Goal: Task Accomplishment & Management: Complete application form

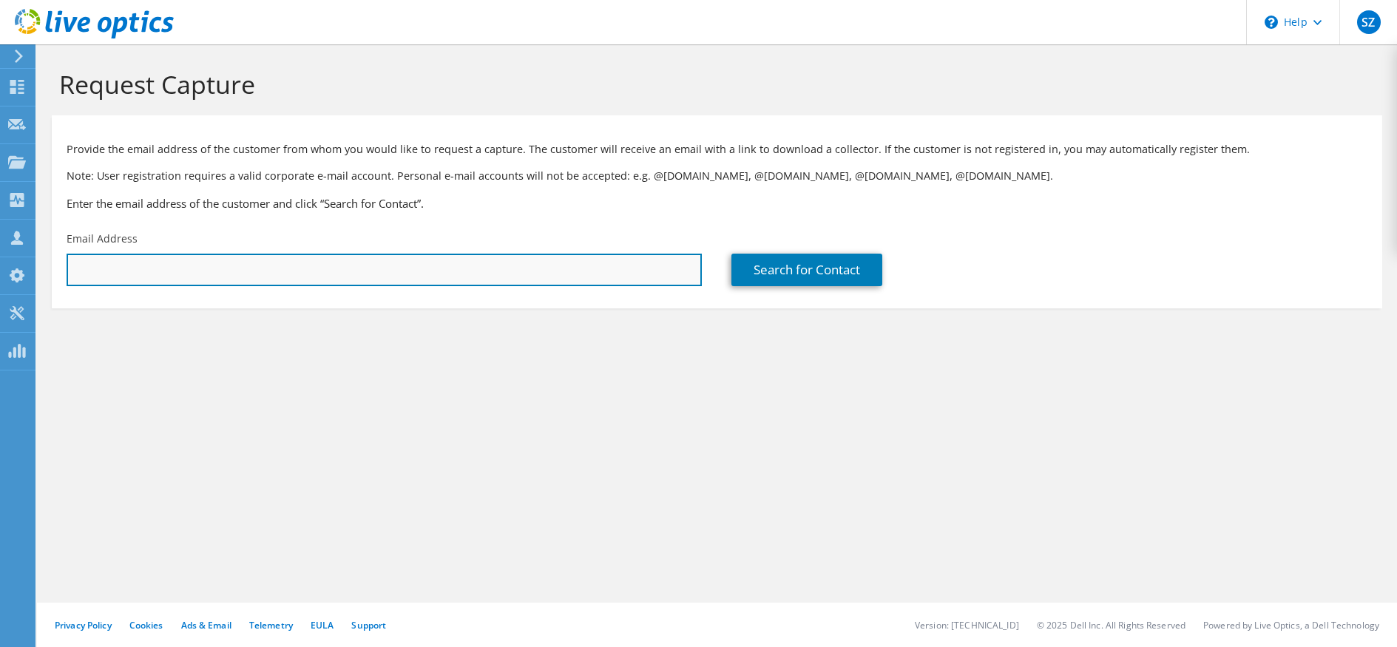
click at [317, 260] on input "text" at bounding box center [384, 270] width 635 height 33
type input "[EMAIL_ADDRESS][DOMAIN_NAME]"
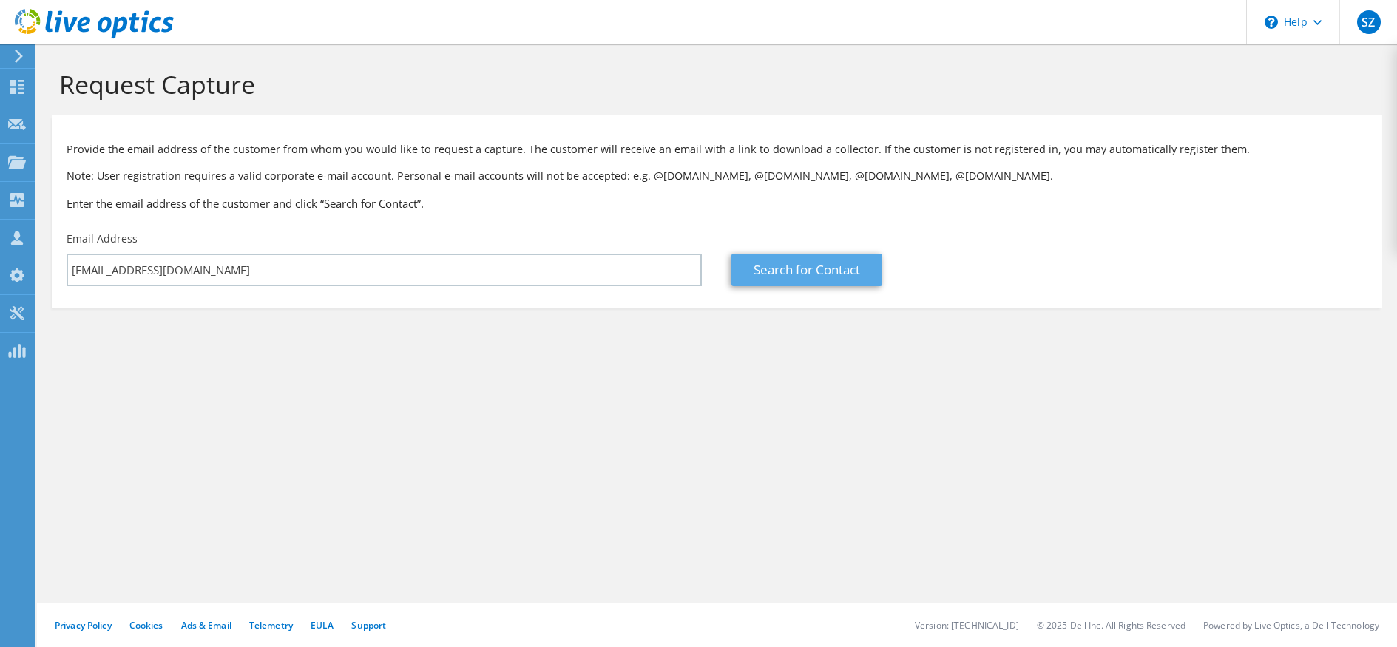
click at [819, 275] on link "Search for Contact" at bounding box center [807, 270] width 151 height 33
type input "[GEOGRAPHIC_DATA]"
type input "[PERSON_NAME]"
type input "Dissing"
type input "[GEOGRAPHIC_DATA]"
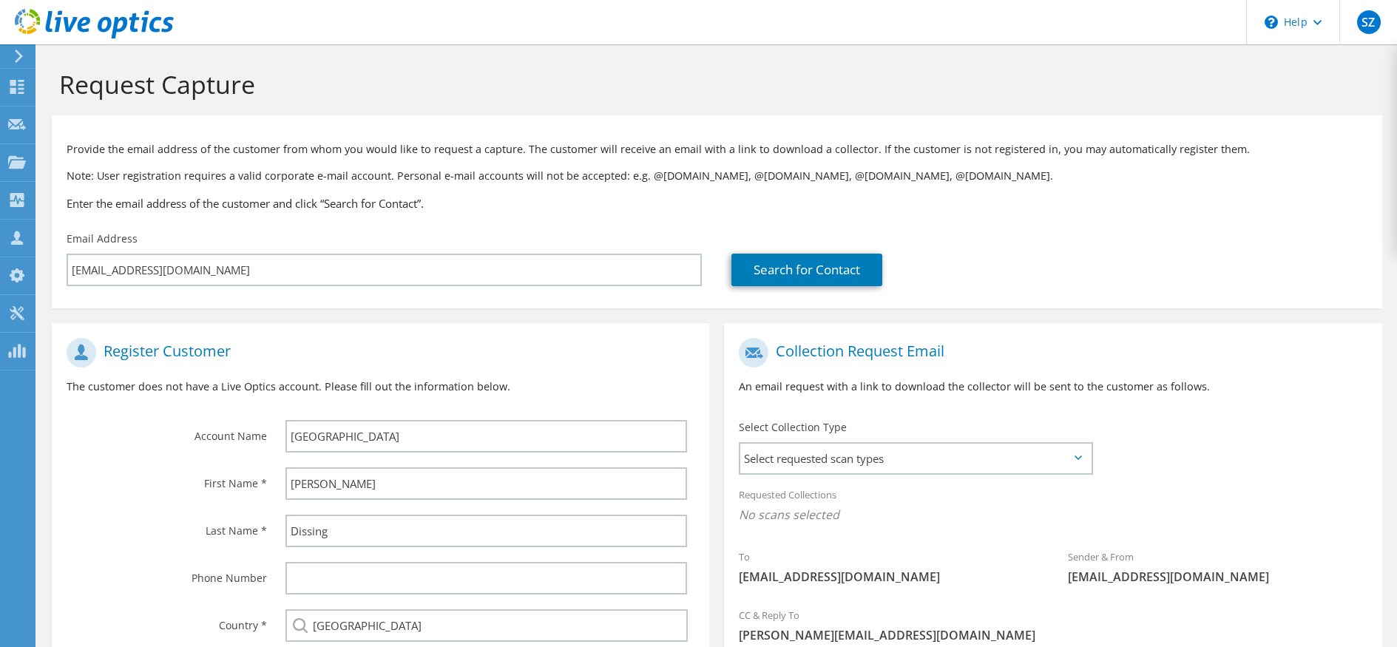
scroll to position [136, 0]
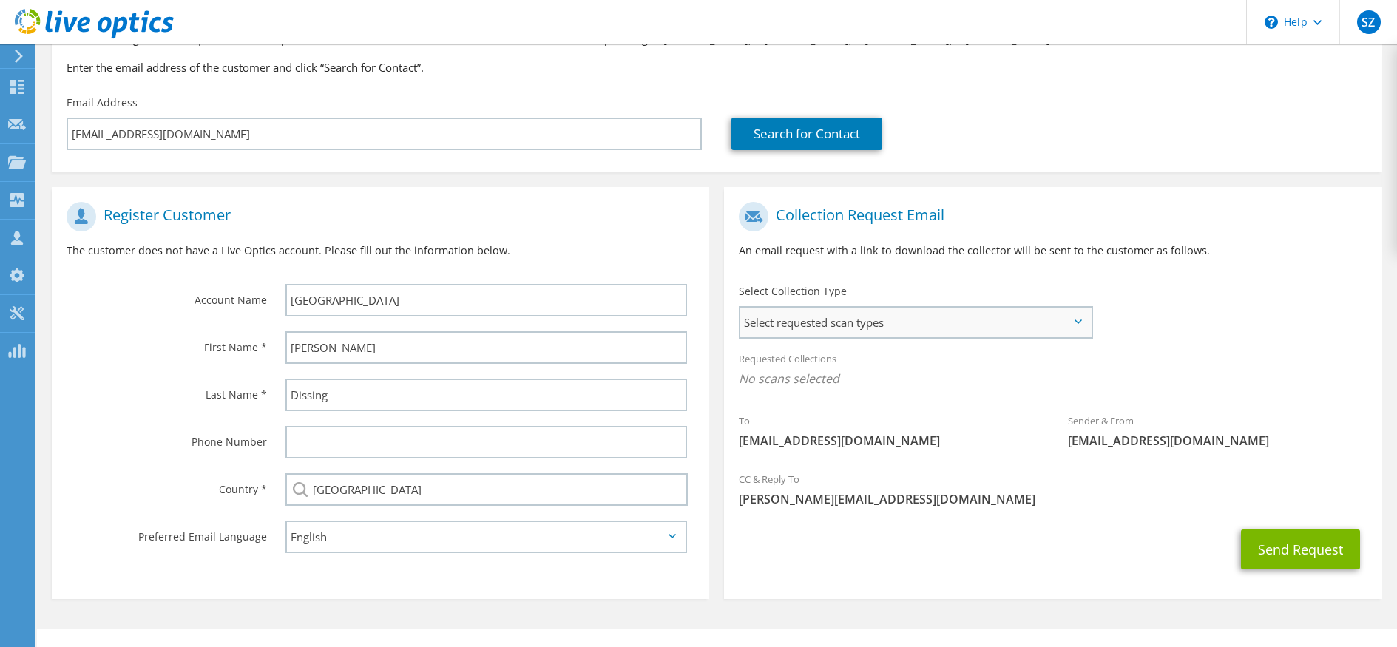
click at [903, 311] on span "Select requested scan types" at bounding box center [915, 323] width 351 height 30
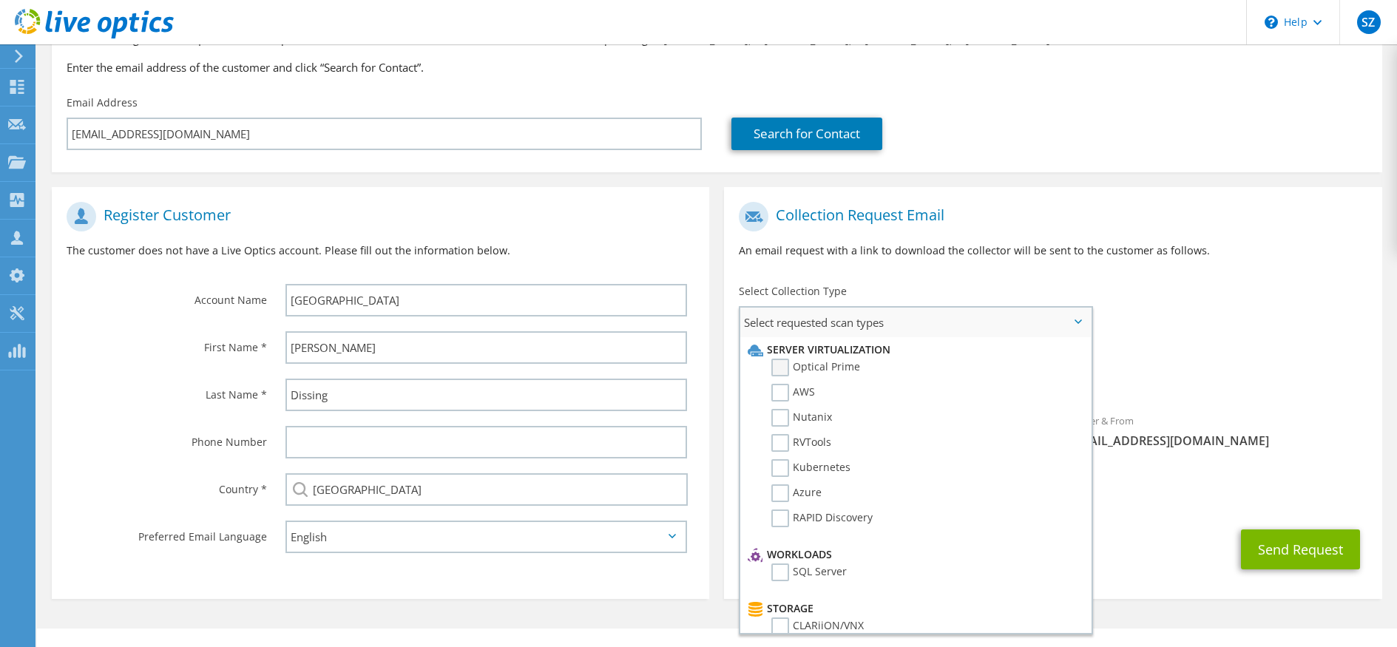
click at [777, 363] on label "Optical Prime" at bounding box center [815, 368] width 89 height 18
click at [0, 0] on input "Optical Prime" at bounding box center [0, 0] width 0 height 0
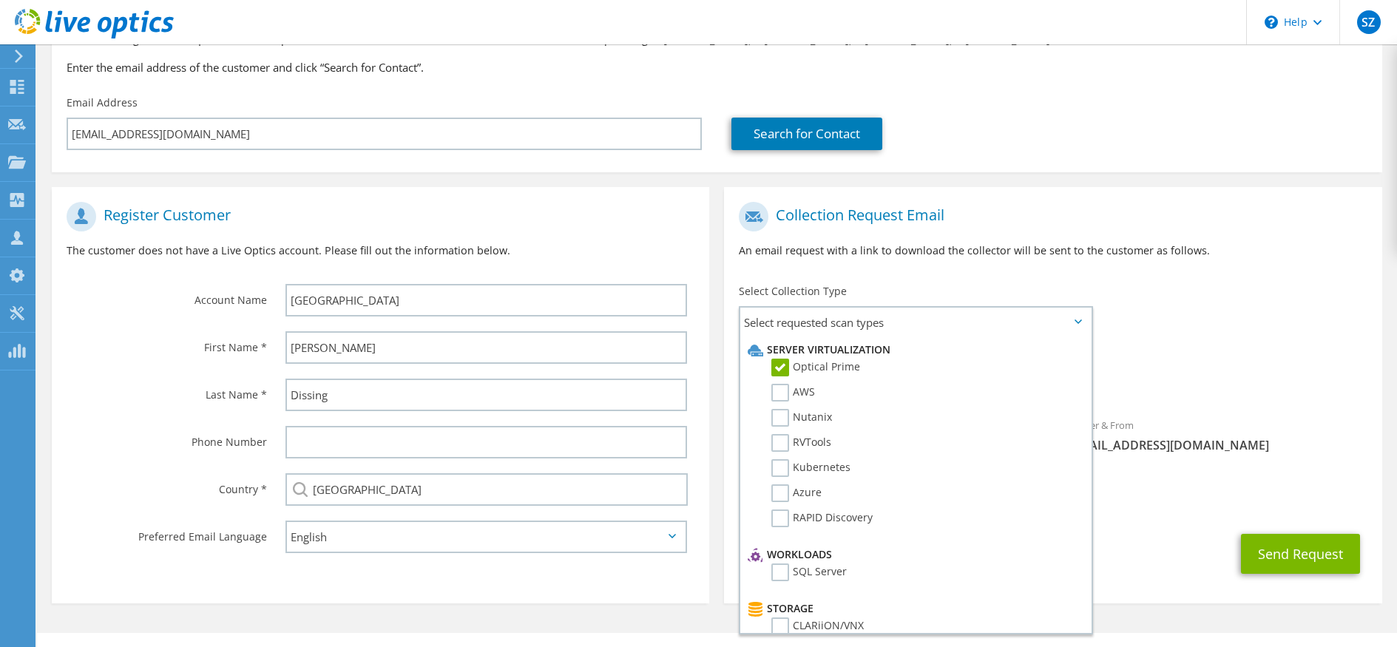
click at [1217, 378] on span "Optical Prime" at bounding box center [1053, 383] width 628 height 24
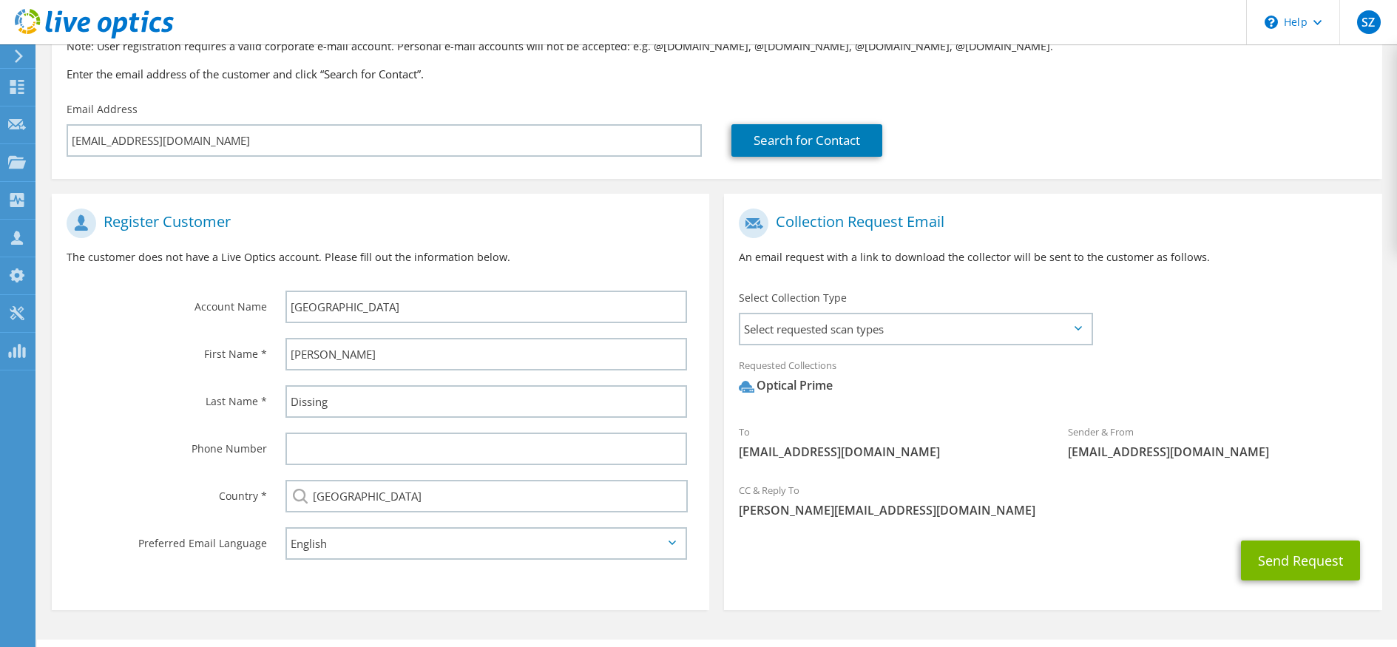
scroll to position [165, 0]
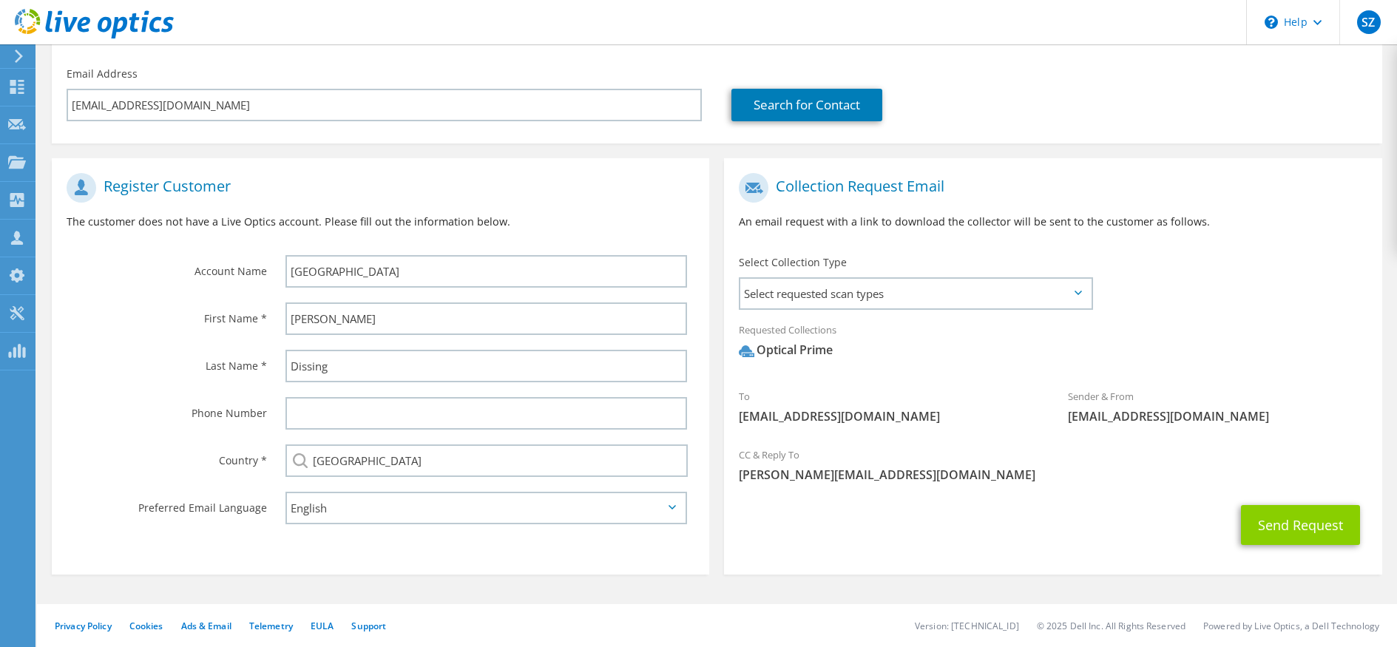
click at [1268, 527] on button "Send Request" at bounding box center [1300, 525] width 119 height 40
